Goal: Information Seeking & Learning: Learn about a topic

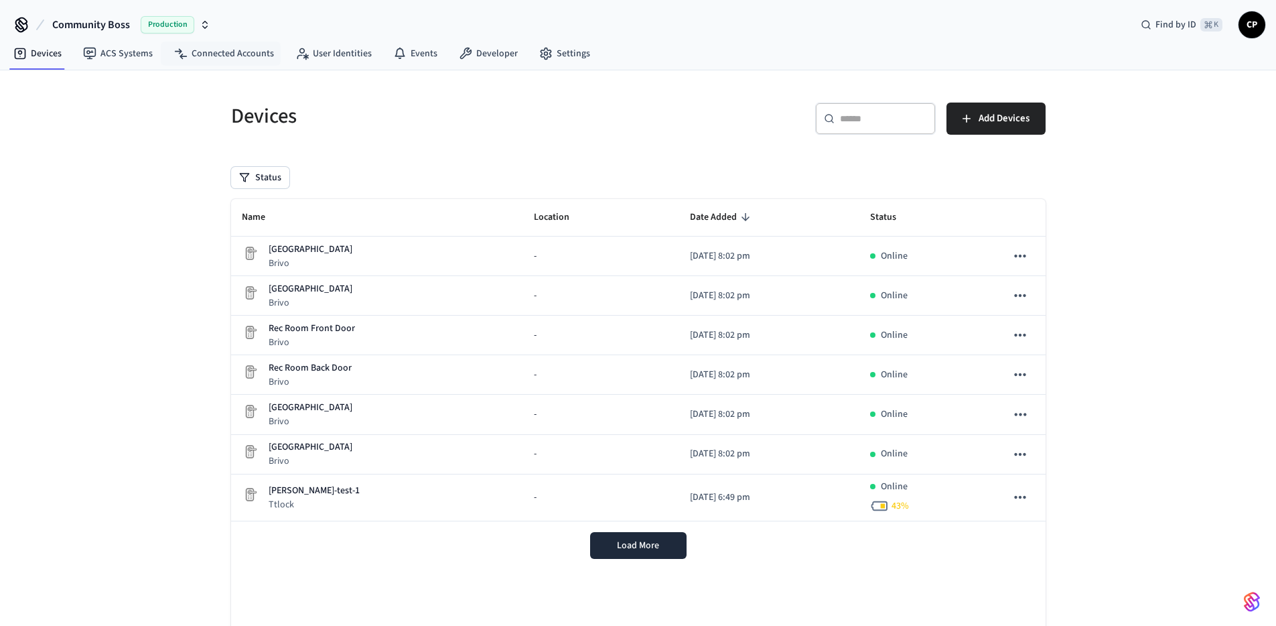
click at [206, 19] on icon "button" at bounding box center [205, 24] width 11 height 11
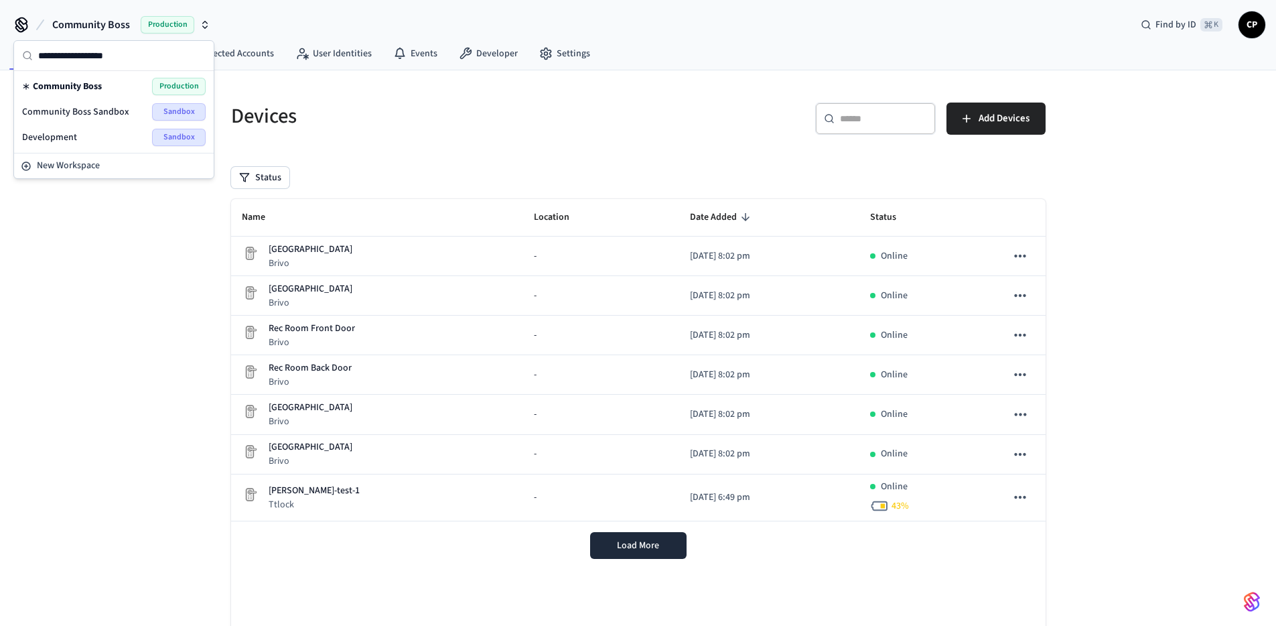
click at [102, 113] on span "Community Boss Sandbox" at bounding box center [75, 111] width 107 height 13
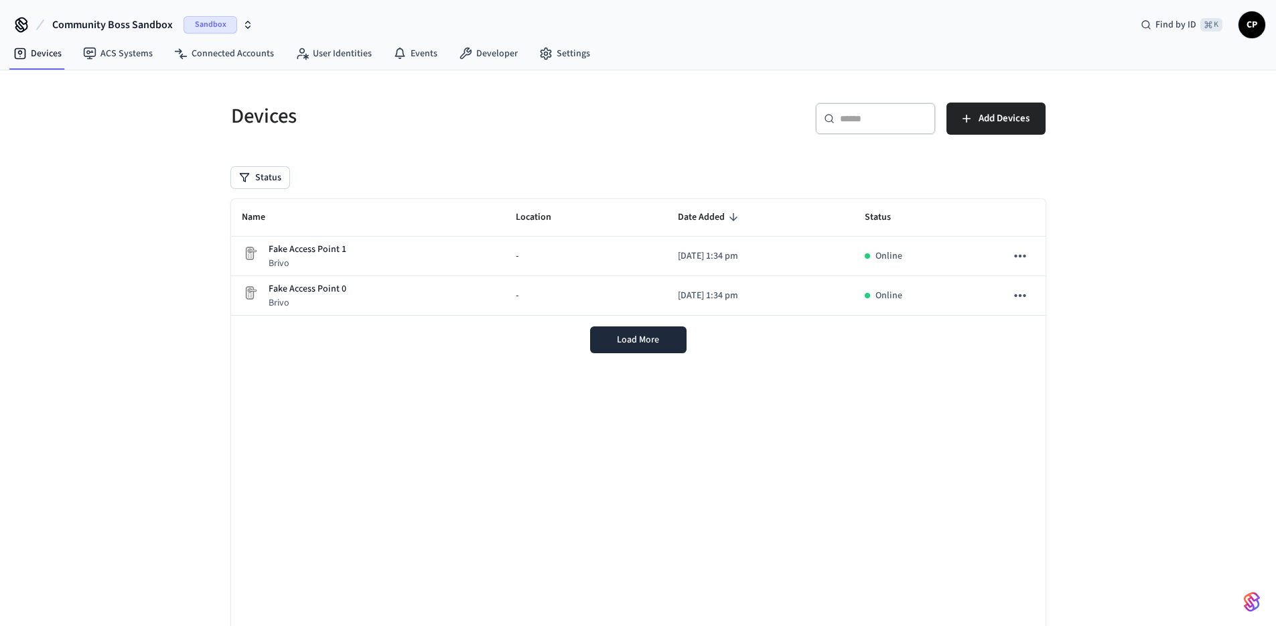
click at [598, 532] on div "Name Location Date Added Status Fake Access Point 1 Brivo - 2025/09/29 at 1:34 …" at bounding box center [638, 418] width 814 height 438
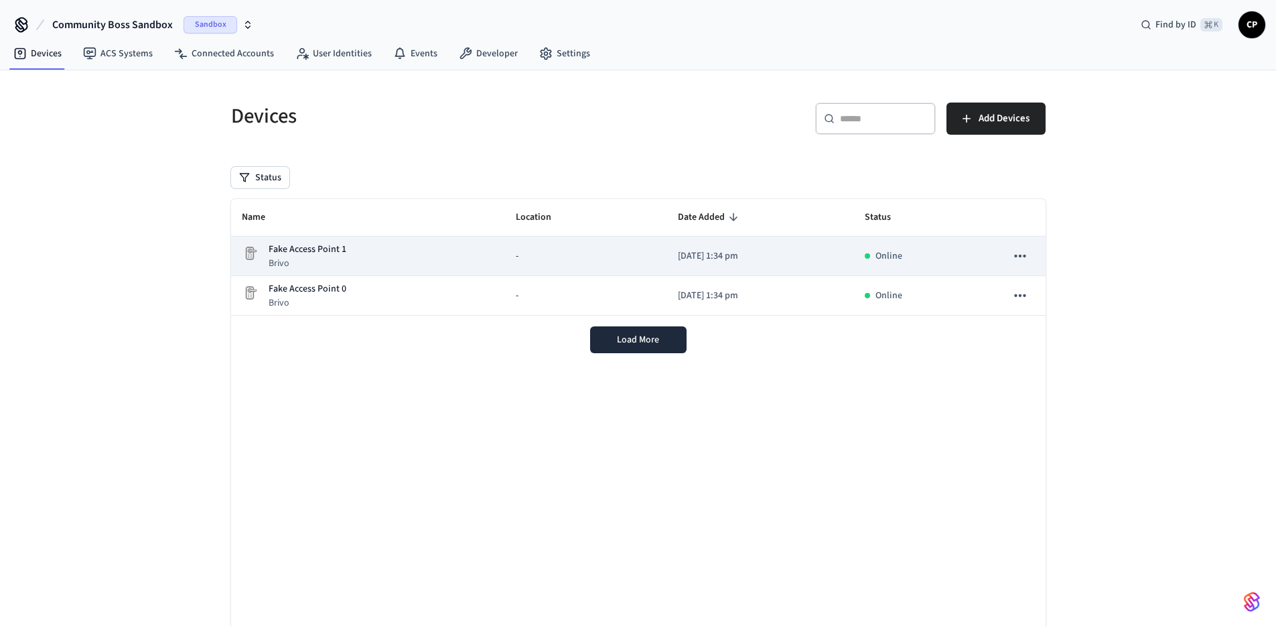
click at [289, 253] on p "Fake Access Point 1" at bounding box center [308, 249] width 78 height 14
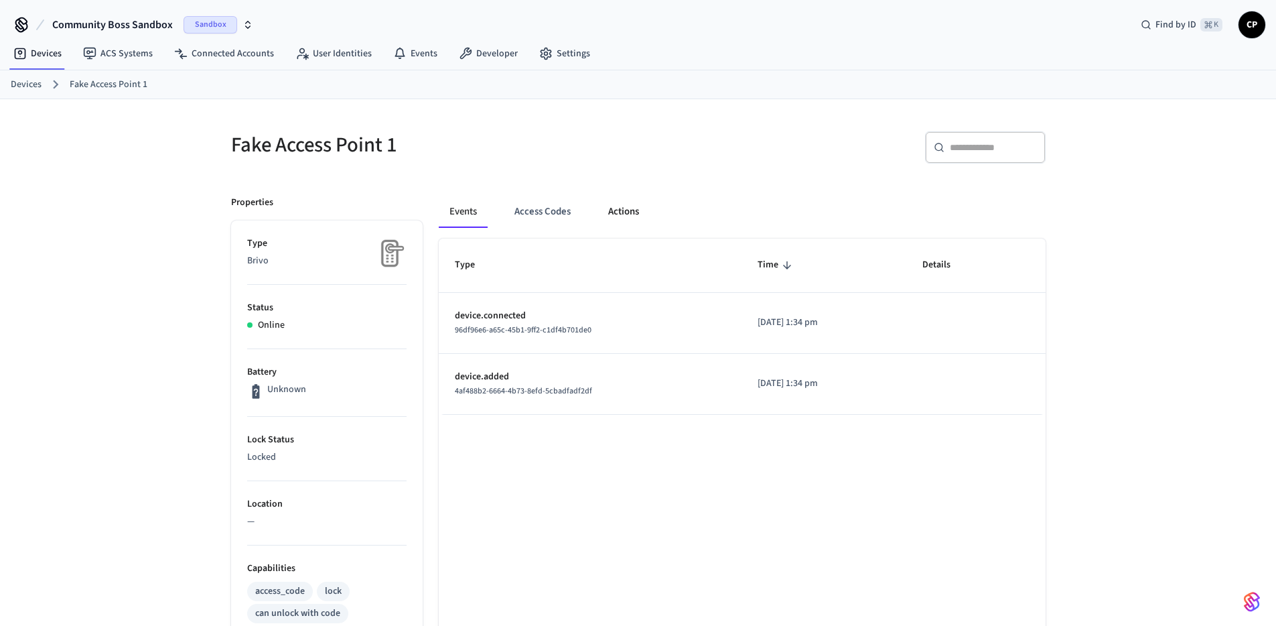
click at [608, 212] on button "Actions" at bounding box center [623, 212] width 52 height 32
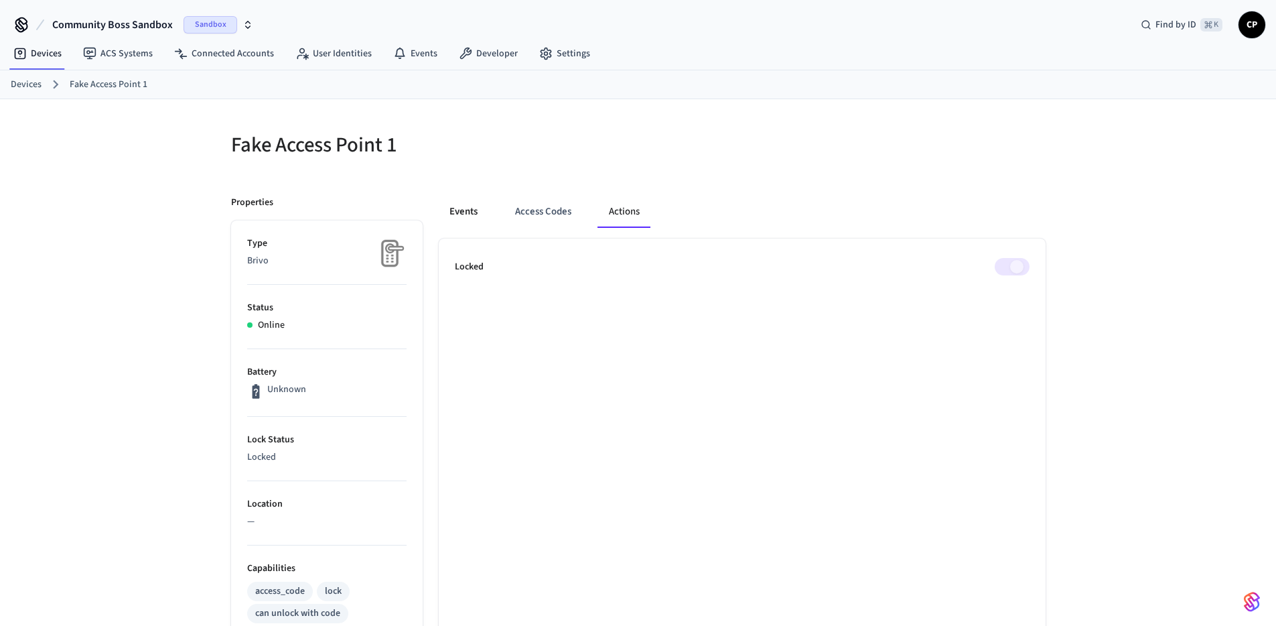
click at [459, 215] on button "Events" at bounding box center [464, 212] width 50 height 32
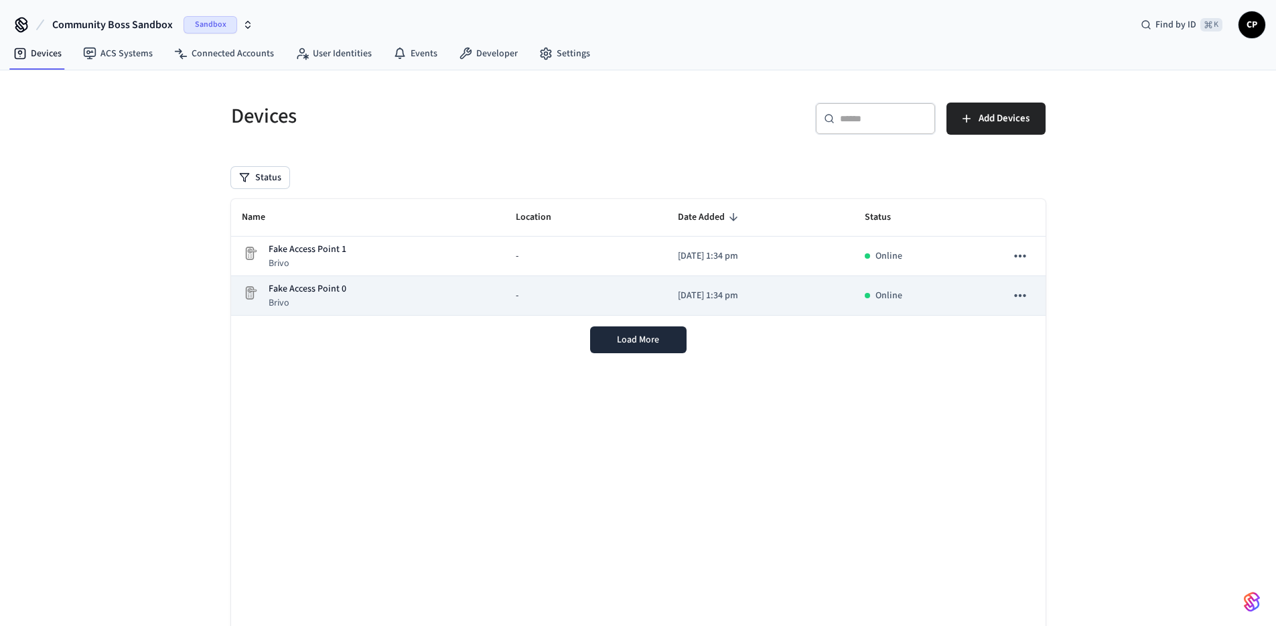
click at [305, 292] on p "Fake Access Point 0" at bounding box center [308, 289] width 78 height 14
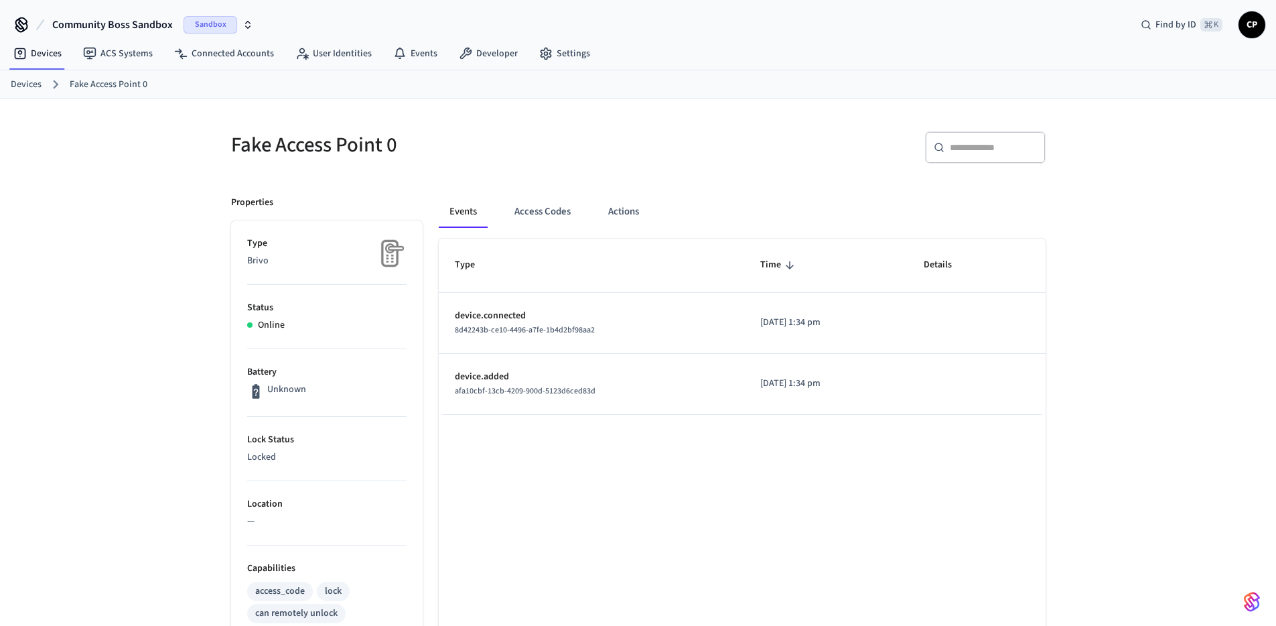
drag, startPoint x: 618, startPoint y: 472, endPoint x: 560, endPoint y: 373, distance: 114.4
click at [614, 466] on div "Type Time Details device.connected 8d42243b-ce10-4496-a7fe-1b4d2bf98aa2 2025/09…" at bounding box center [742, 604] width 607 height 733
click at [551, 224] on button "Access Codes" at bounding box center [543, 212] width 78 height 32
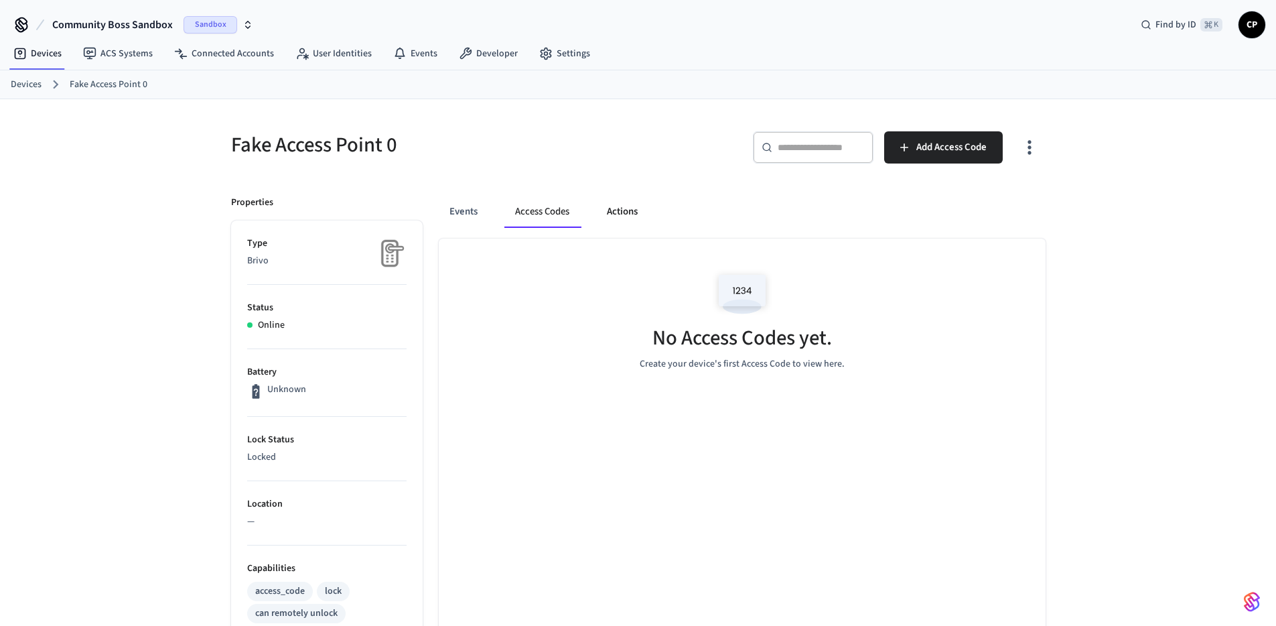
click at [622, 214] on button "Actions" at bounding box center [622, 212] width 52 height 32
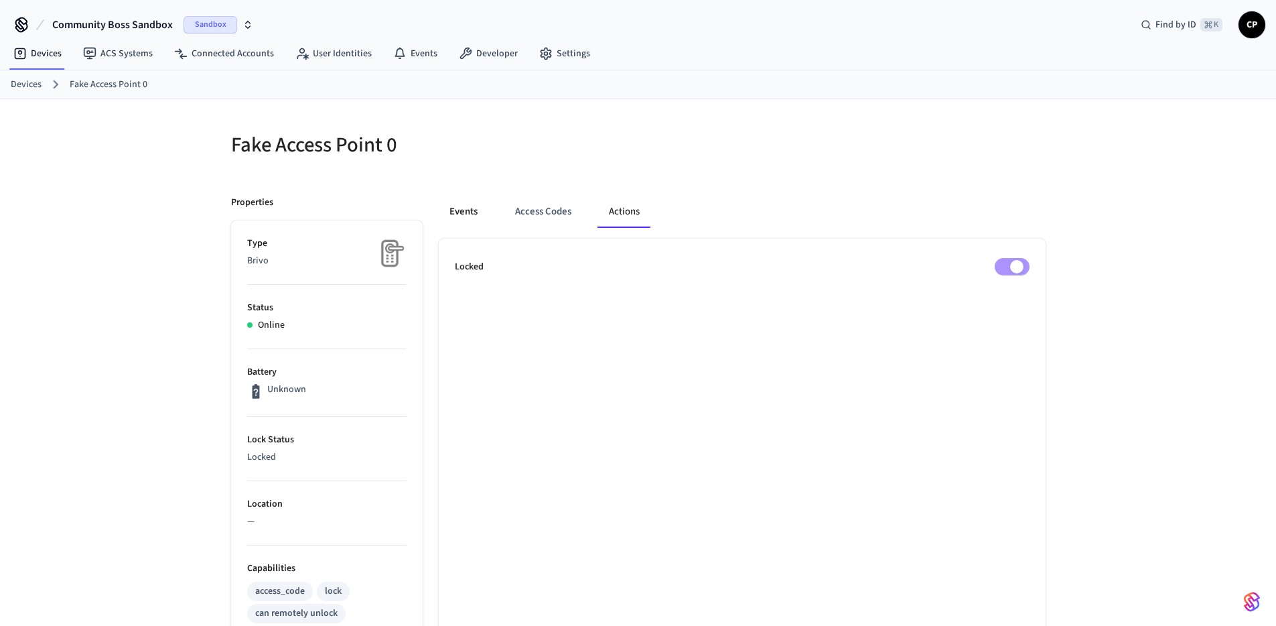
click at [464, 216] on button "Events" at bounding box center [464, 212] width 50 height 32
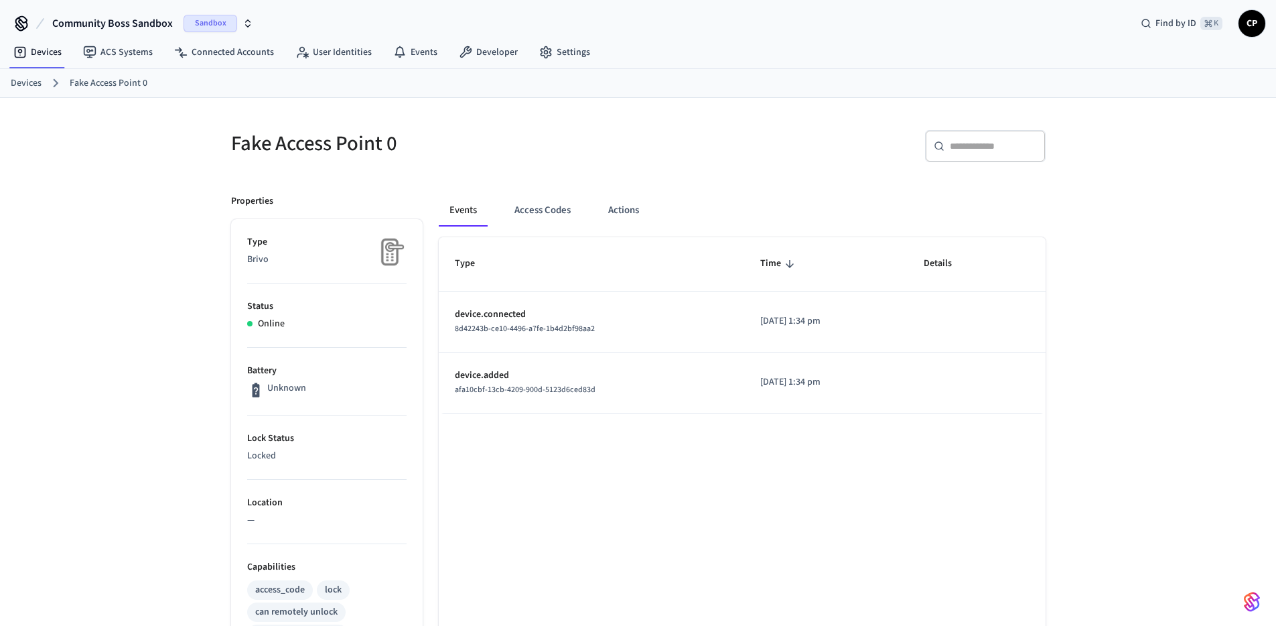
scroll to position [1, 0]
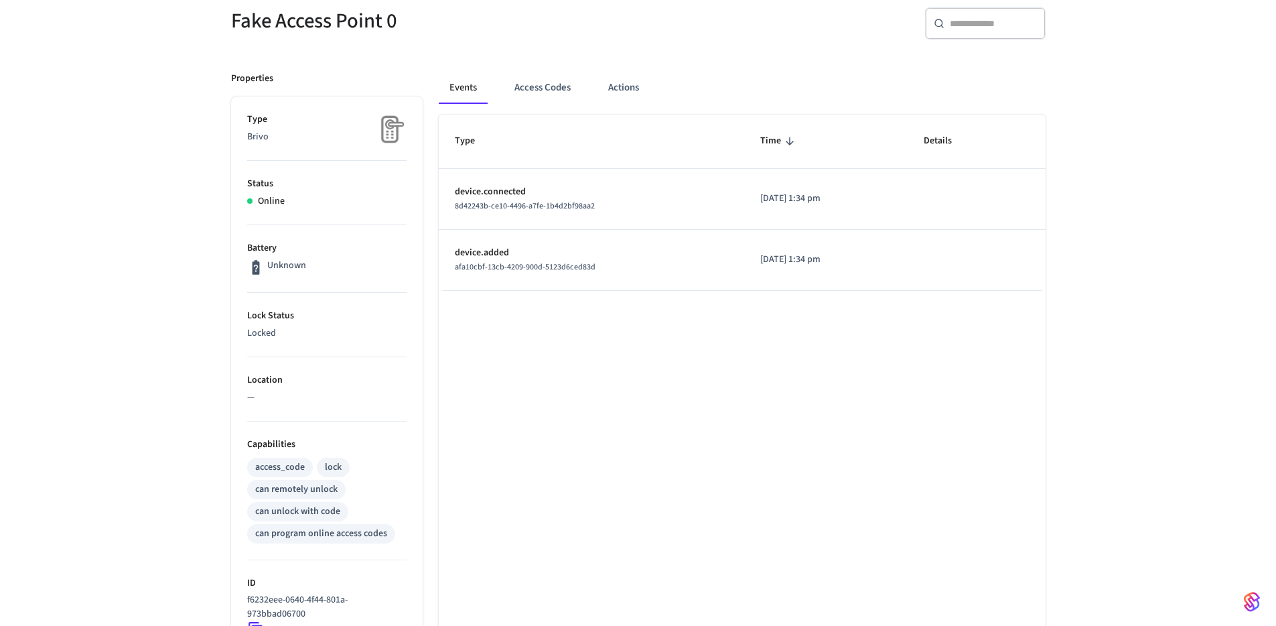
scroll to position [317, 0]
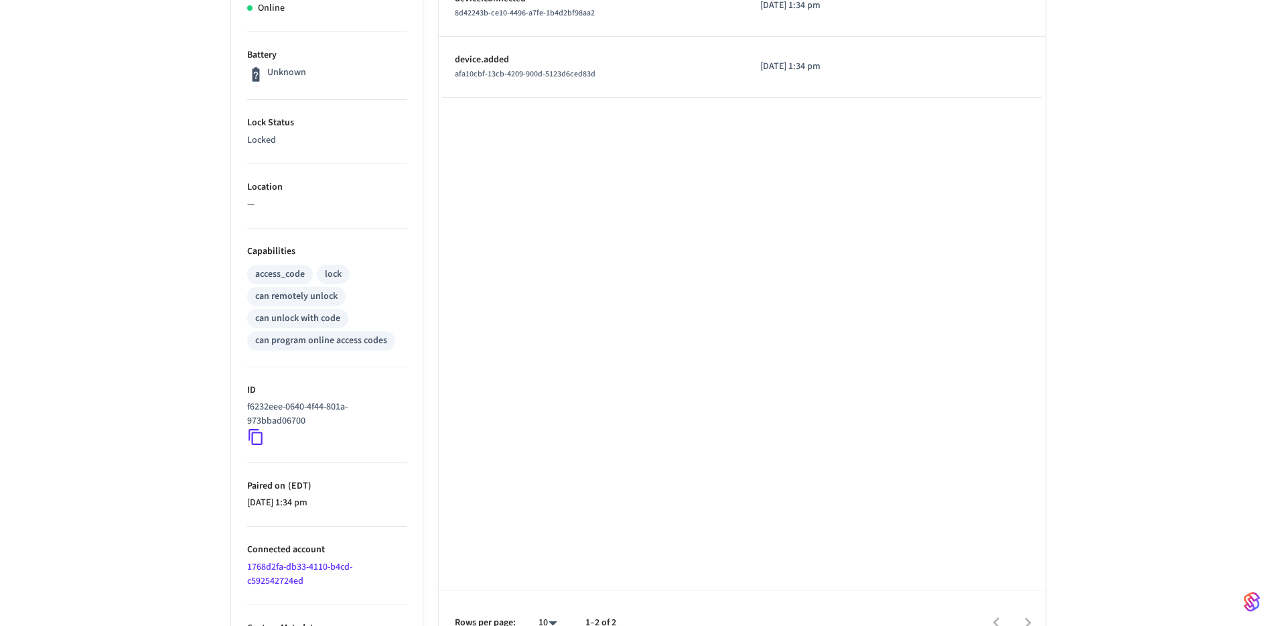
click at [255, 439] on icon at bounding box center [255, 436] width 17 height 17
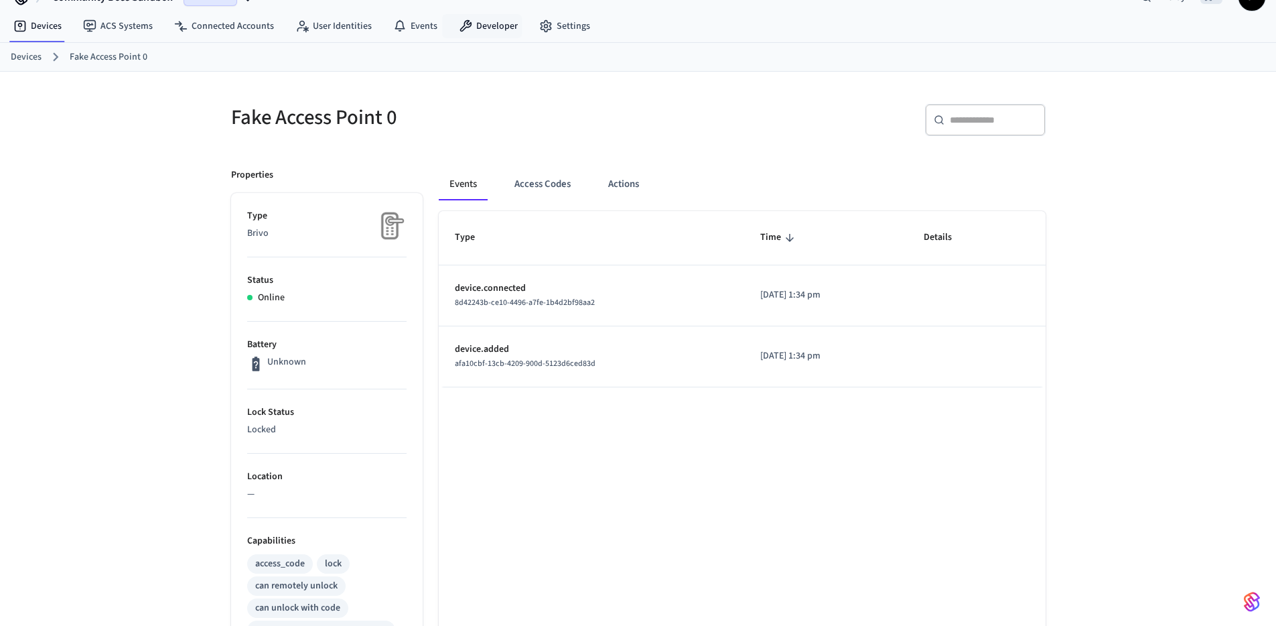
scroll to position [0, 0]
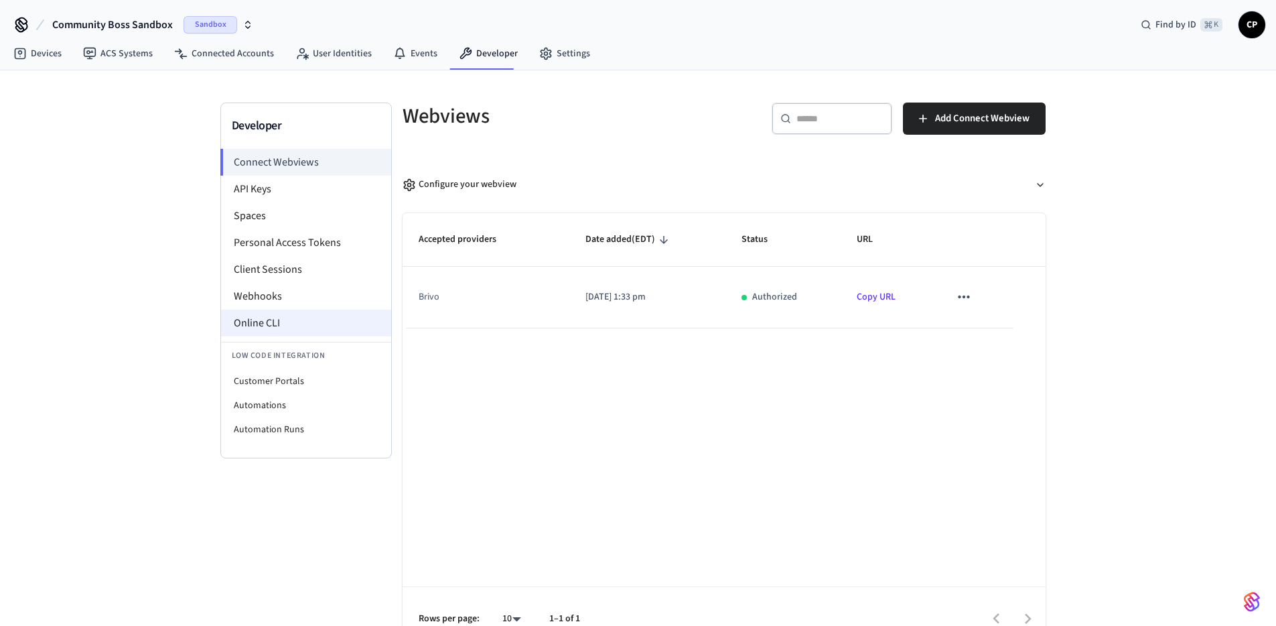
click at [283, 317] on li "Online CLI" at bounding box center [306, 322] width 170 height 27
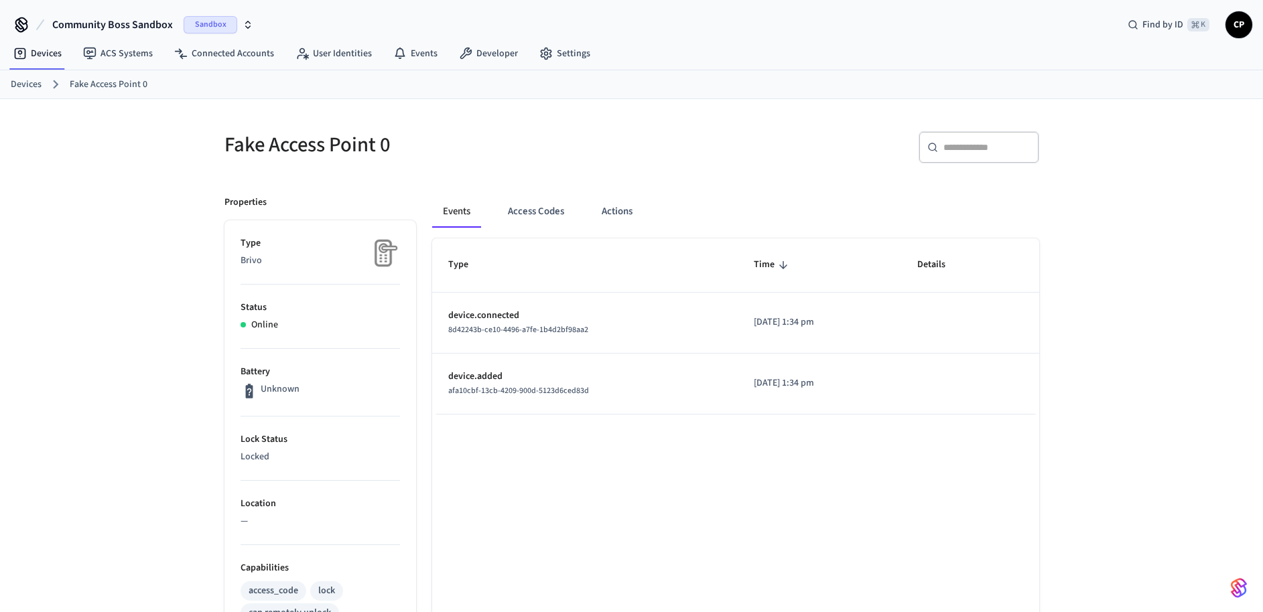
click at [242, 23] on icon "button" at bounding box center [247, 24] width 11 height 11
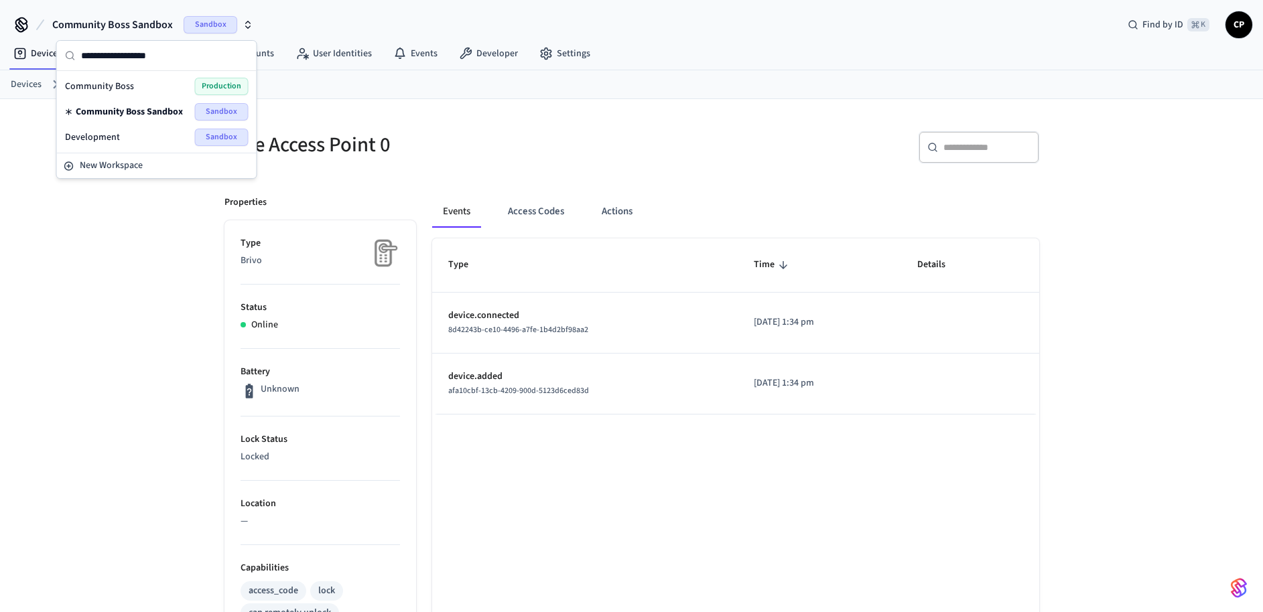
click at [143, 97] on div "Community Boss Production" at bounding box center [157, 86] width 194 height 25
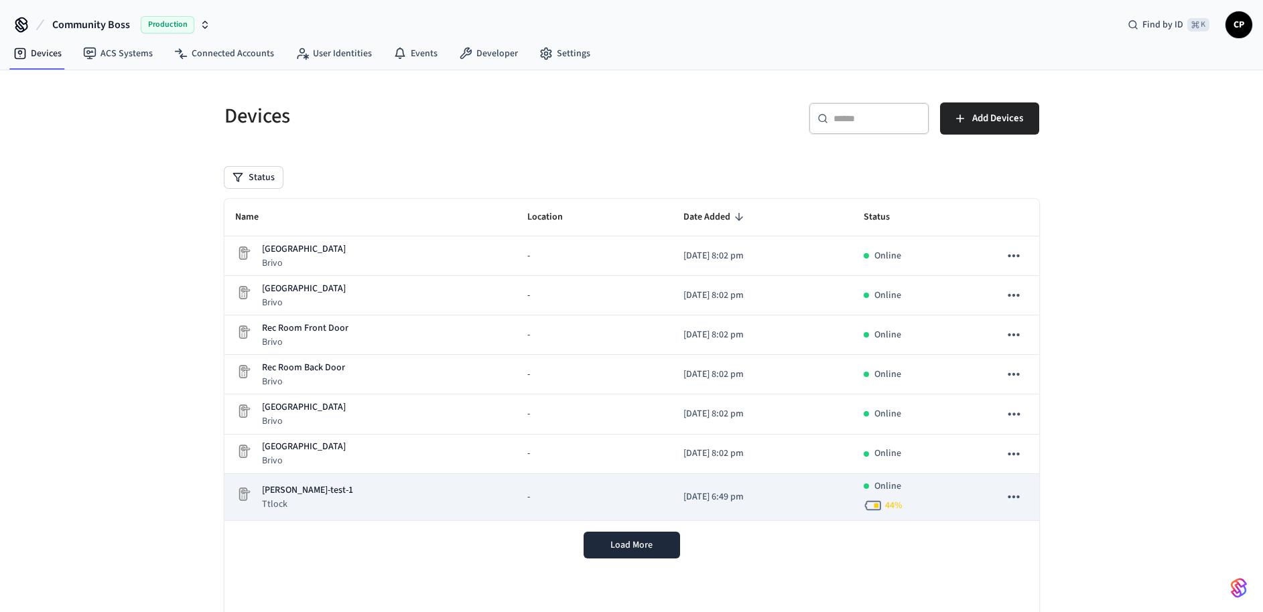
click at [295, 488] on p "[PERSON_NAME]-test-1" at bounding box center [307, 491] width 91 height 14
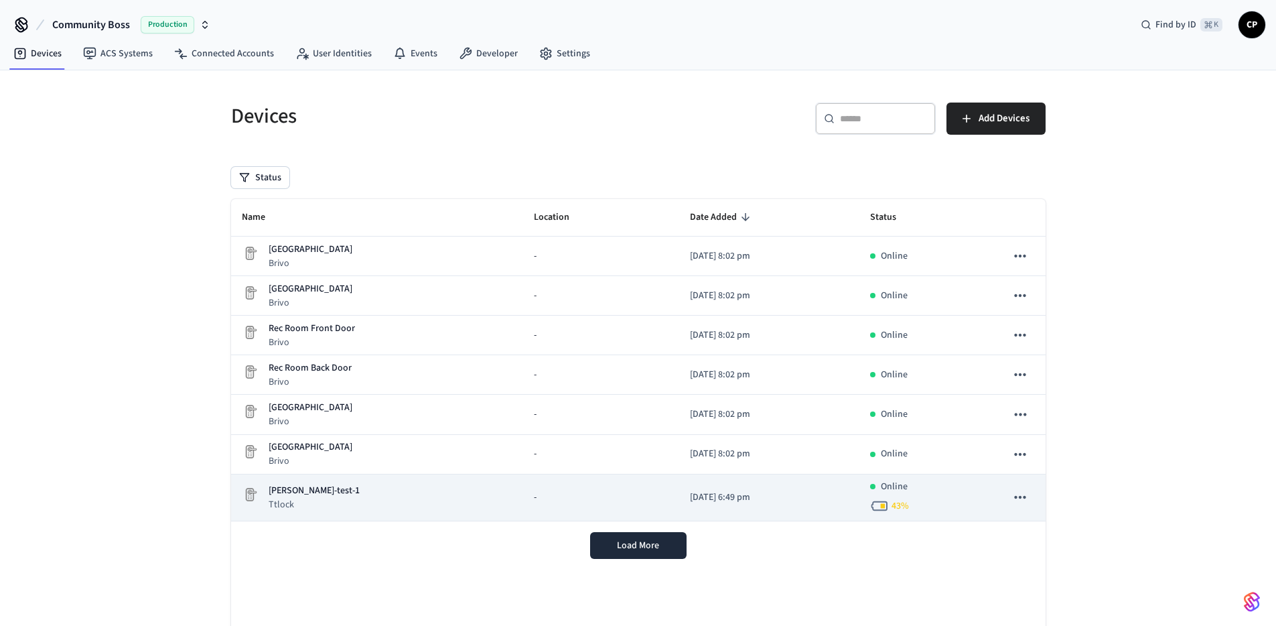
click at [286, 494] on p "[PERSON_NAME]-test-1" at bounding box center [314, 491] width 91 height 14
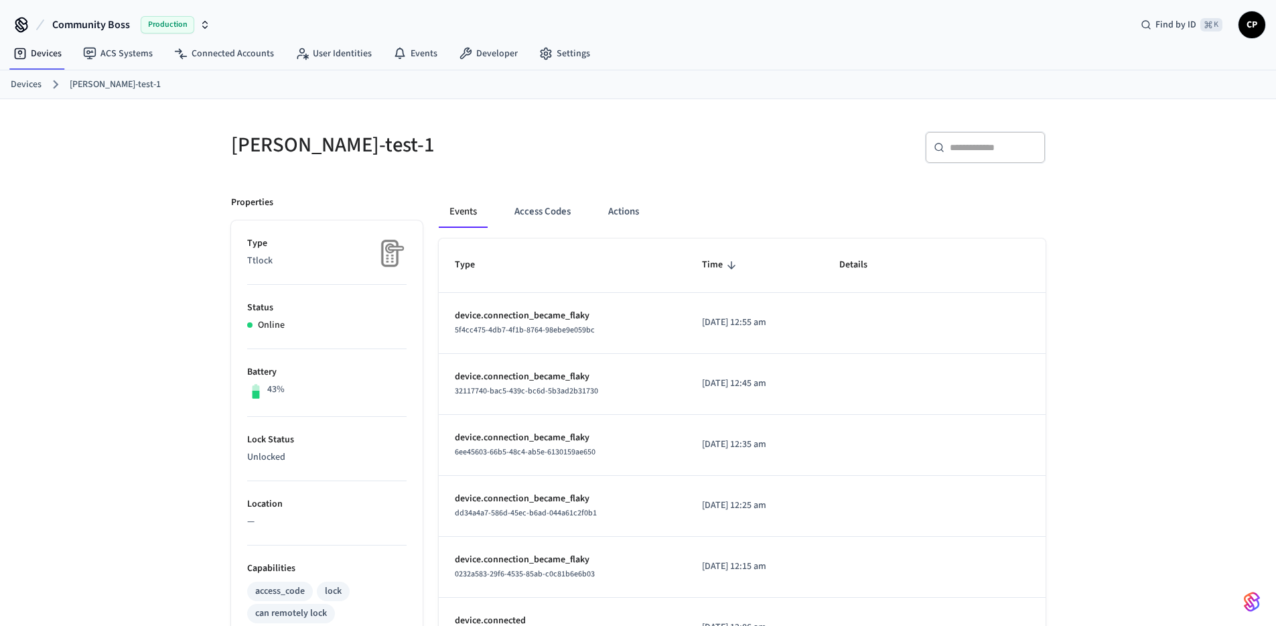
click at [626, 348] on td "device.connection_became_flaky 5f4cc475-4db7-4f1b-8764-98ebe9e059bc" at bounding box center [563, 323] width 248 height 61
click at [649, 94] on div "Devices [PERSON_NAME]-test-1" at bounding box center [638, 84] width 1276 height 29
click at [776, 350] on td "2025/09/30 at 12:40 pm" at bounding box center [754, 323] width 137 height 61
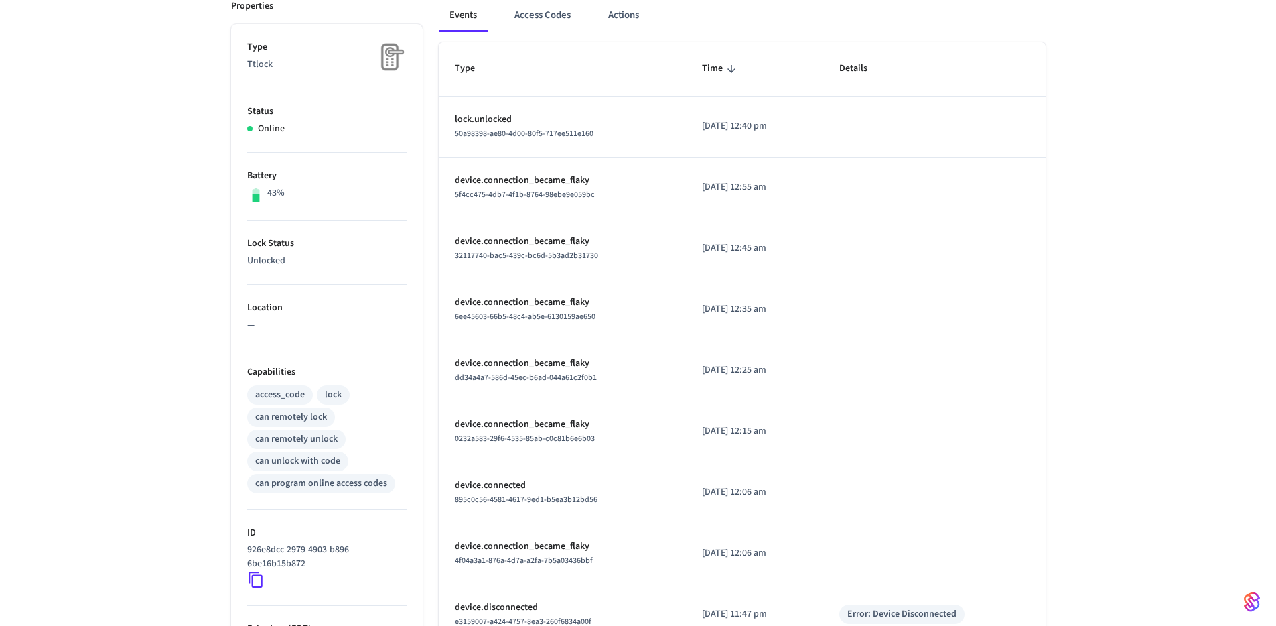
scroll to position [354, 0]
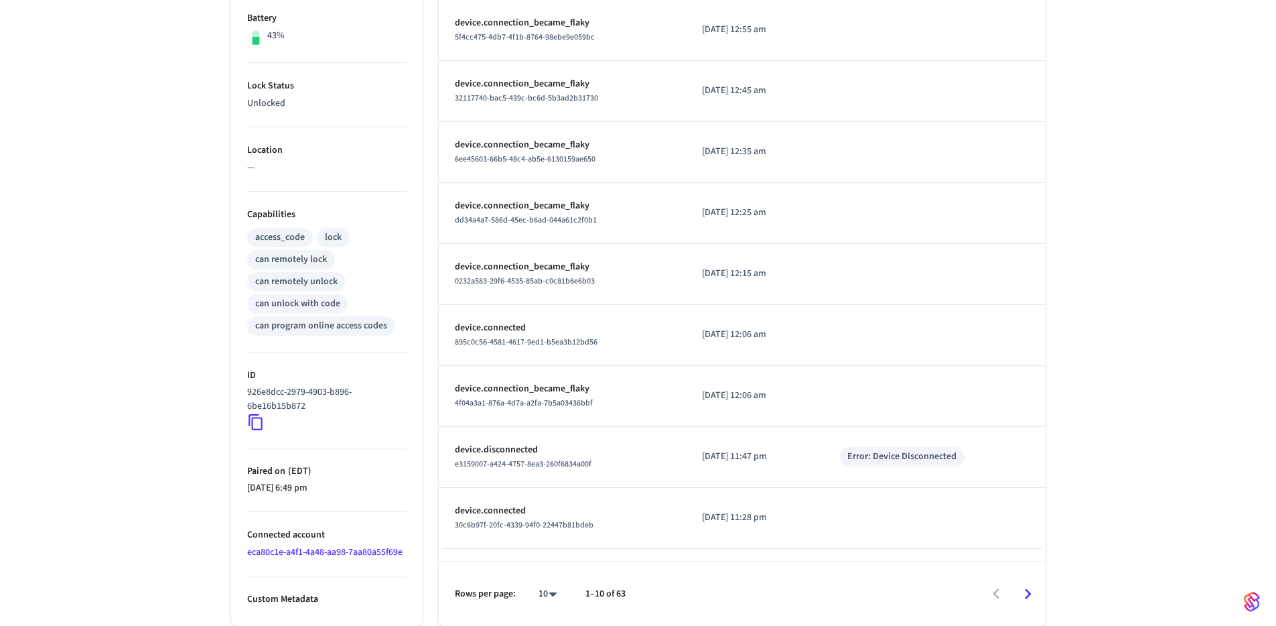
click at [291, 599] on p "Custom Metadata" at bounding box center [326, 599] width 159 height 14
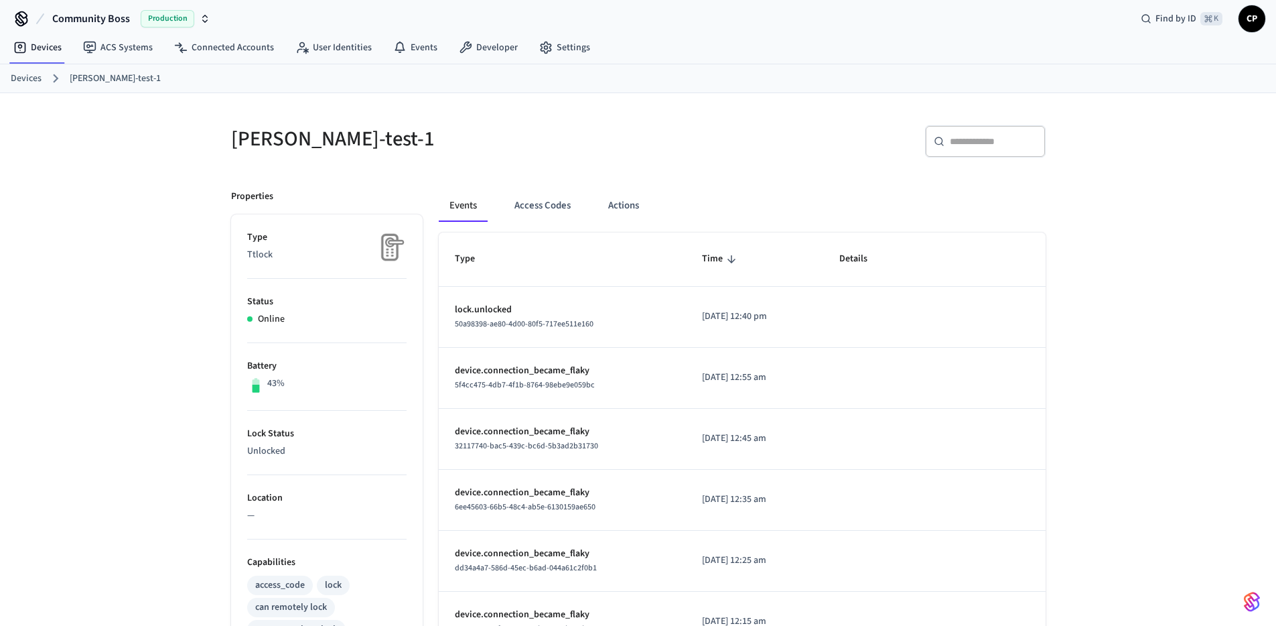
scroll to position [0, 0]
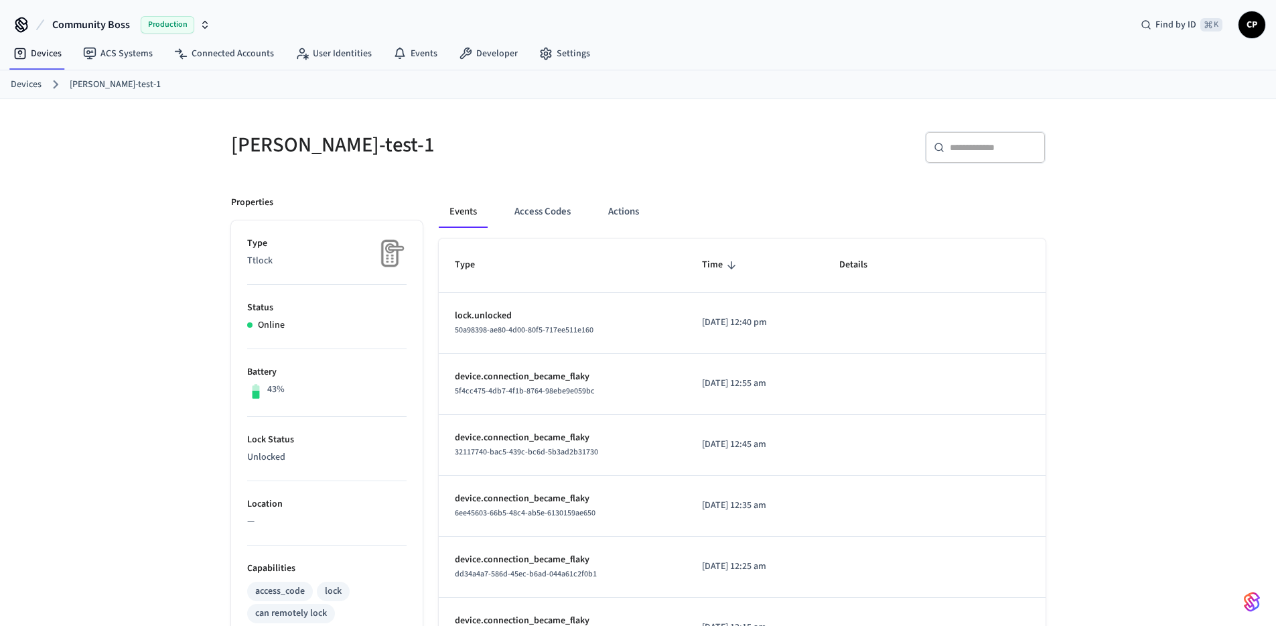
click at [557, 123] on div "[PERSON_NAME]-test-1" at bounding box center [422, 144] width 415 height 59
click at [632, 217] on button "Actions" at bounding box center [623, 212] width 52 height 32
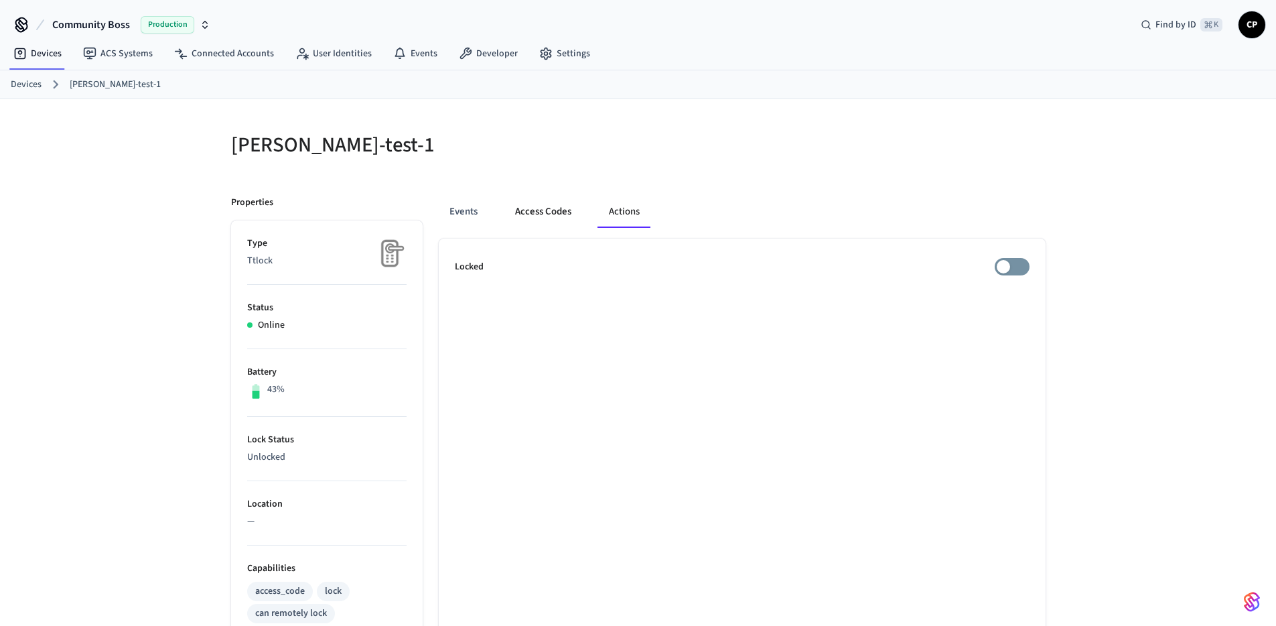
click at [565, 213] on button "Access Codes" at bounding box center [543, 212] width 78 height 32
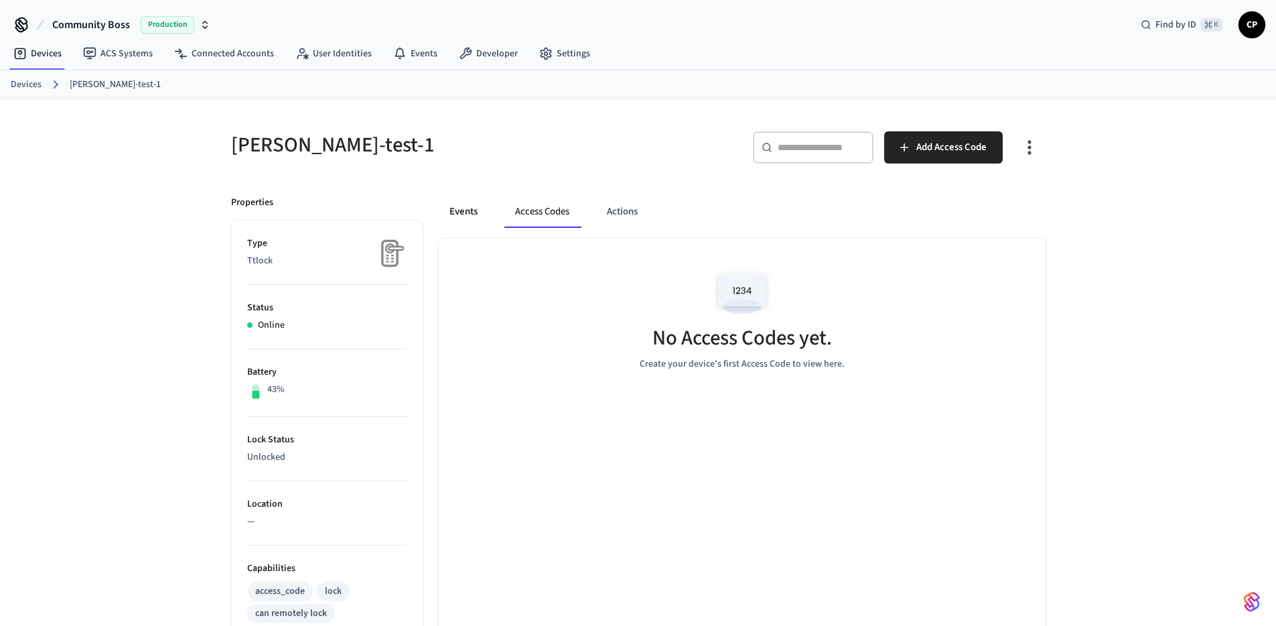
click at [471, 212] on button "Events" at bounding box center [464, 212] width 50 height 32
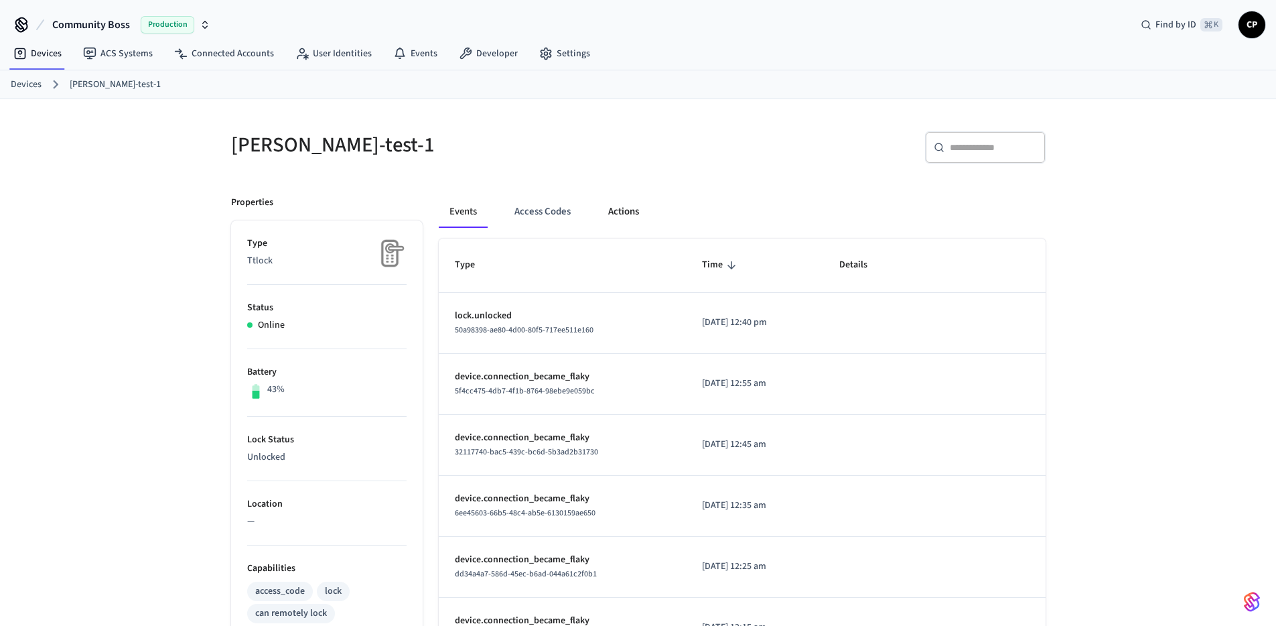
click at [659, 204] on div "Events Access Codes Actions" at bounding box center [742, 212] width 607 height 32
click at [632, 212] on button "Actions" at bounding box center [623, 212] width 52 height 32
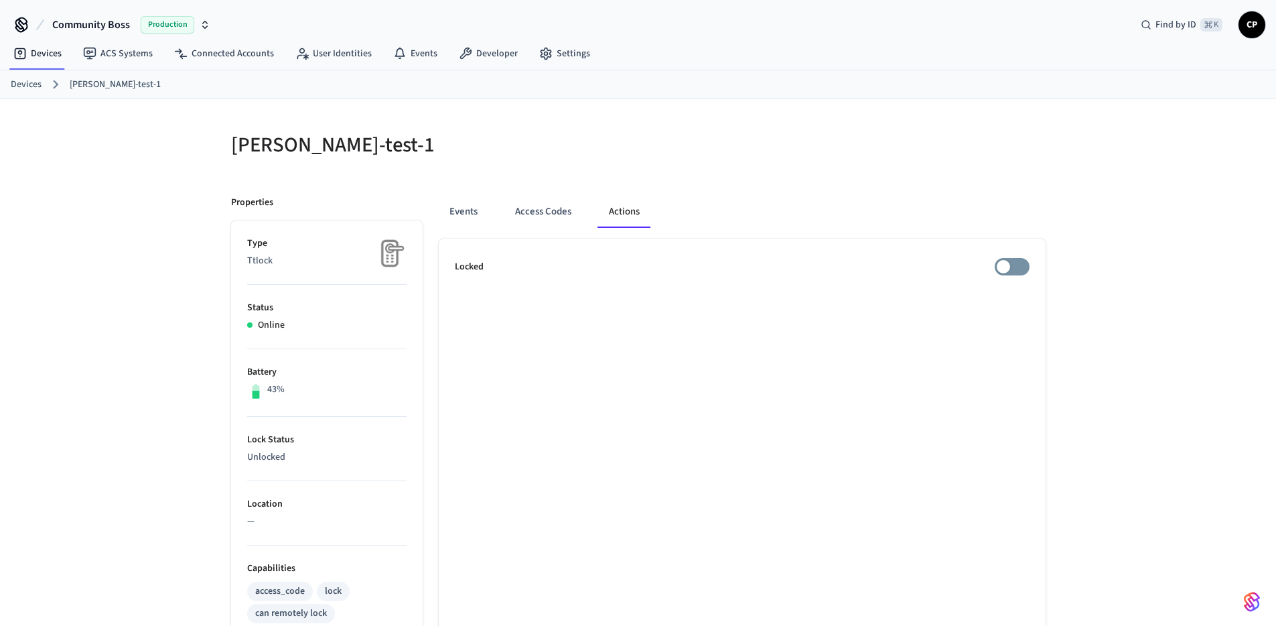
click at [697, 165] on div at bounding box center [845, 152] width 399 height 43
